Goal: Task Accomplishment & Management: Complete application form

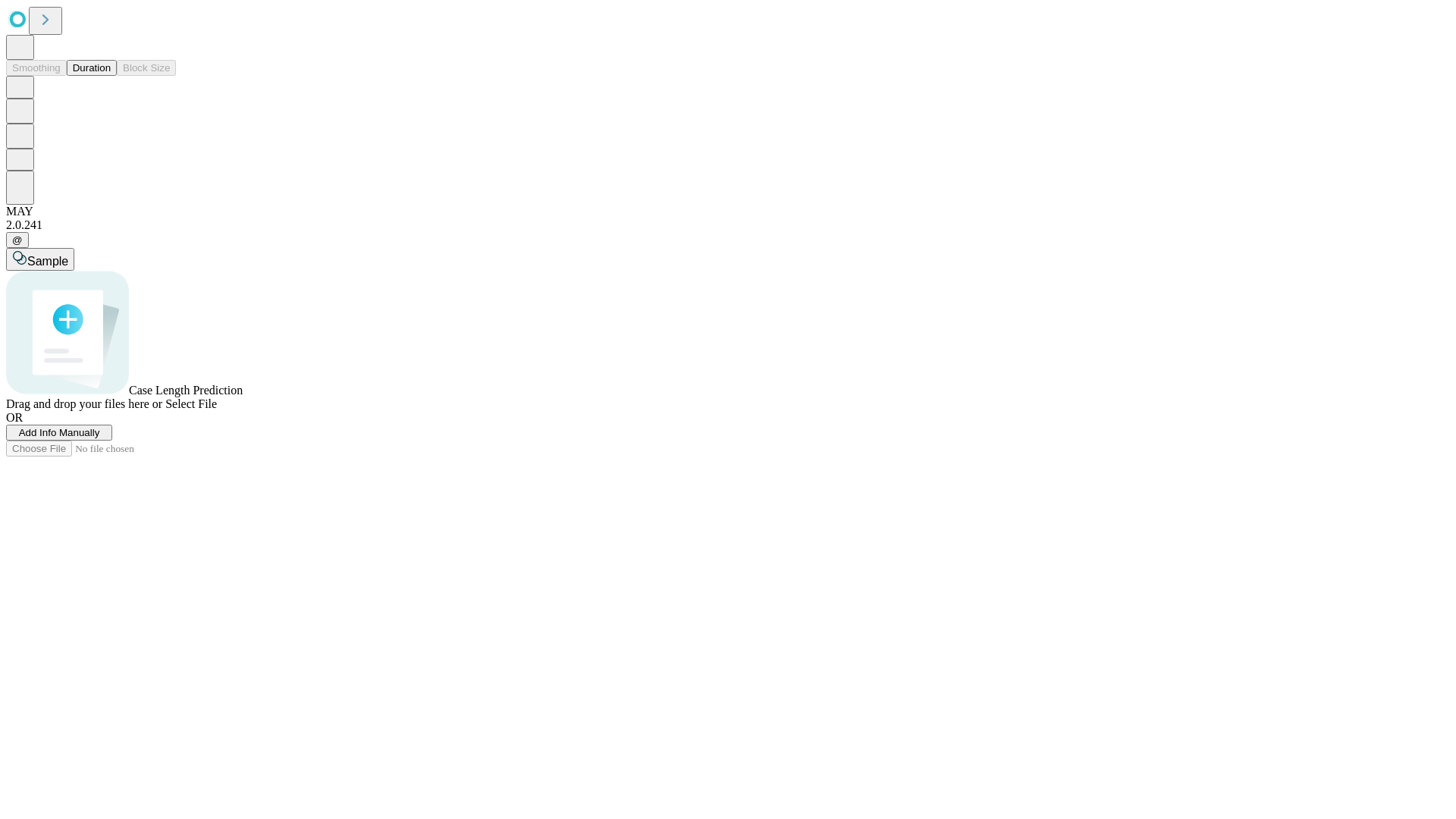
click at [100, 439] on span "Add Info Manually" at bounding box center [59, 432] width 81 height 11
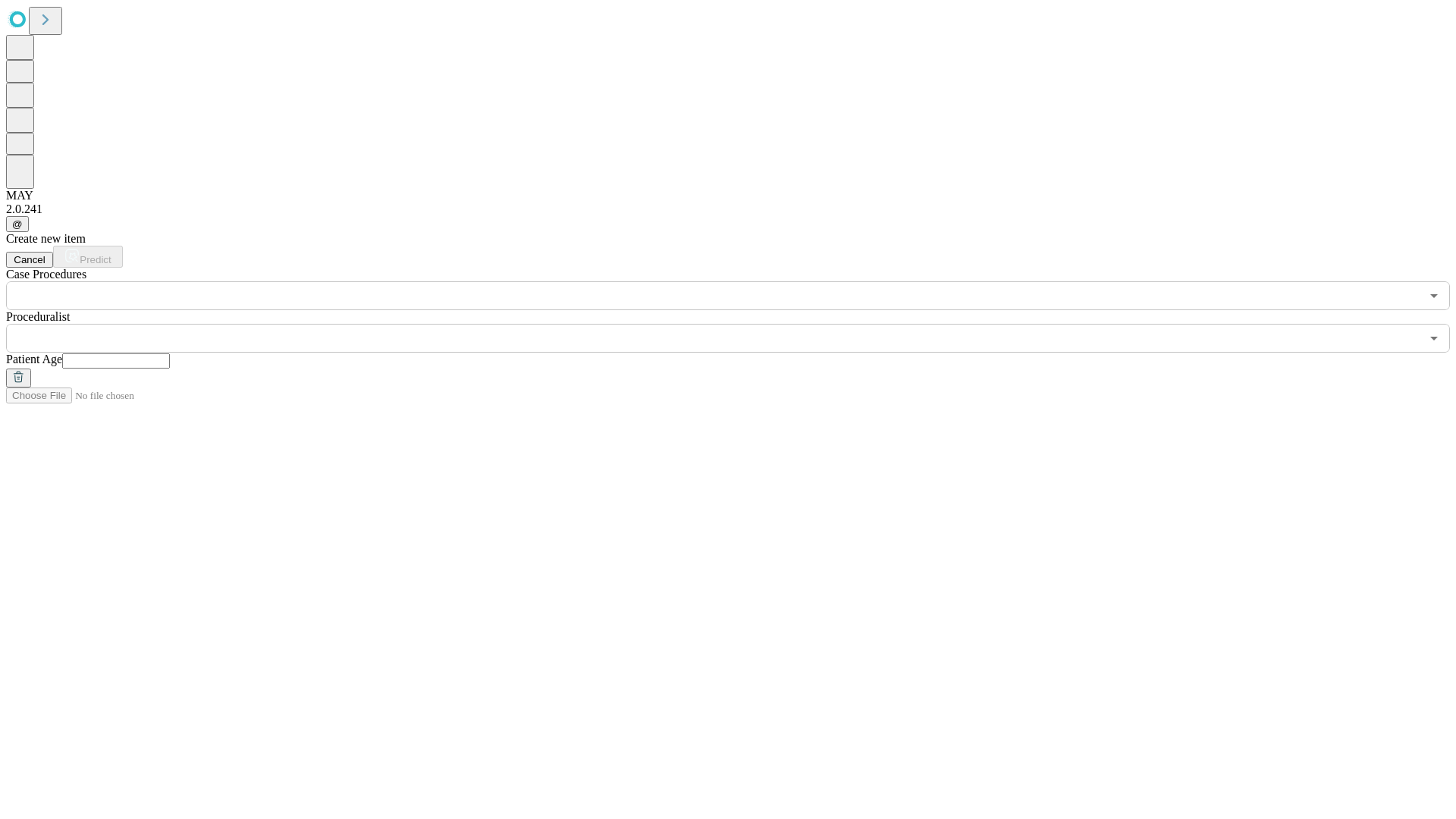
click at [170, 353] on input "text" at bounding box center [116, 360] width 108 height 15
type input "**"
click at [739, 324] on input "text" at bounding box center [713, 338] width 1414 height 29
